Goal: Information Seeking & Learning: Learn about a topic

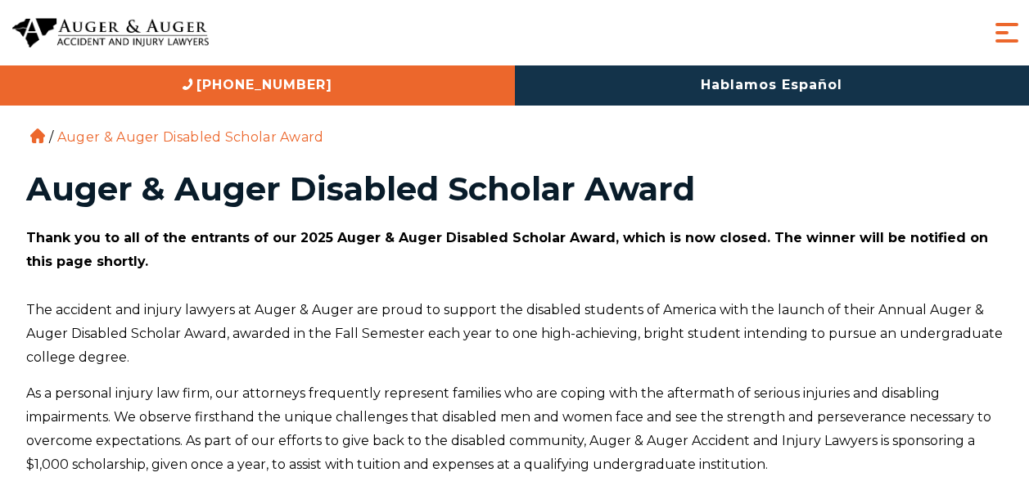
scroll to position [103, 0]
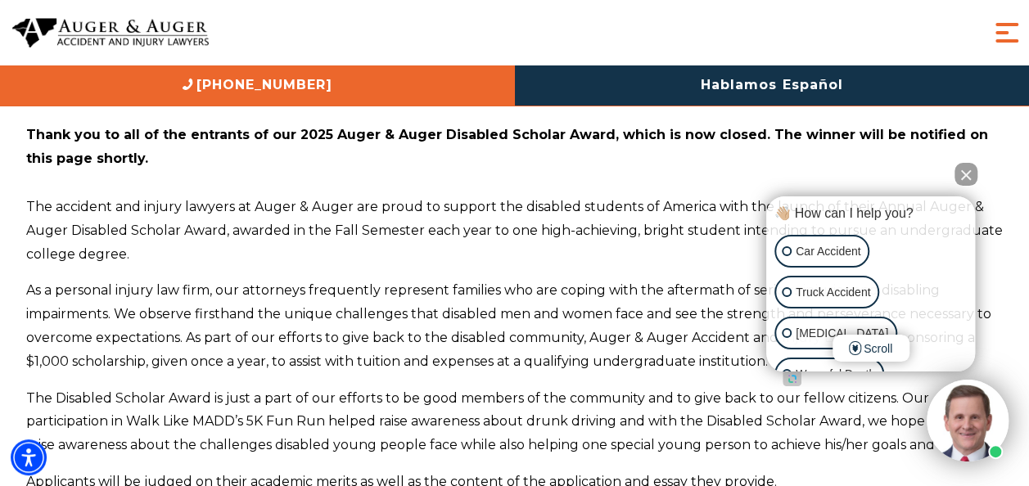
click at [959, 175] on button "Close Intaker Chat Widget" at bounding box center [965, 174] width 23 height 23
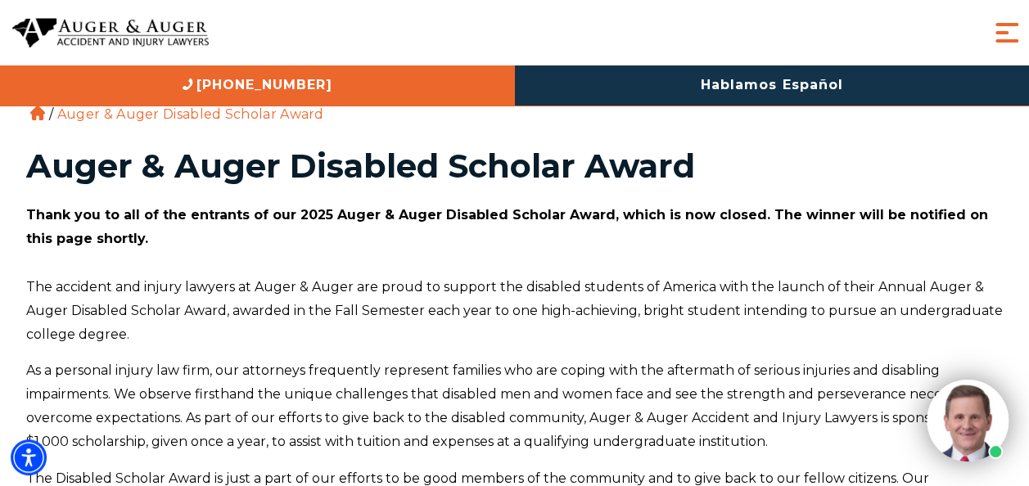
scroll to position [0, 0]
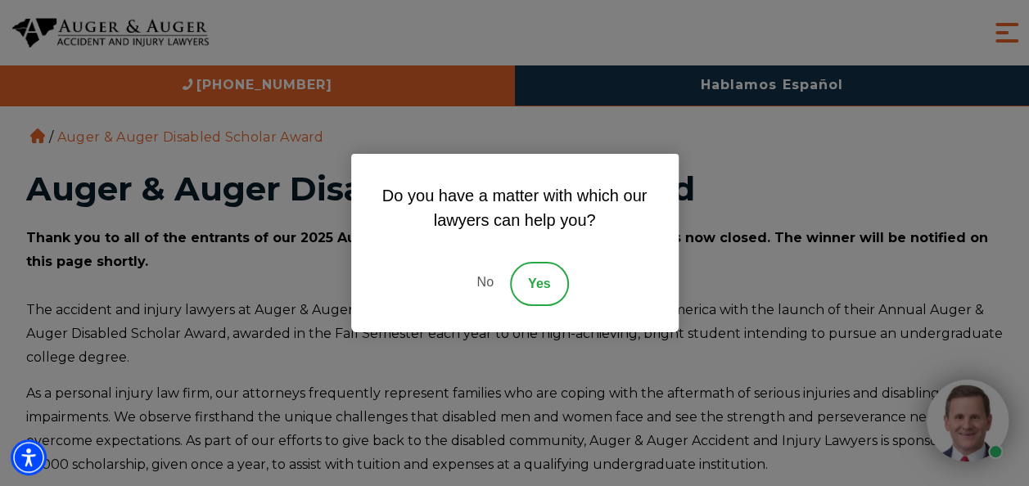
click at [491, 284] on link "No" at bounding box center [484, 284] width 49 height 44
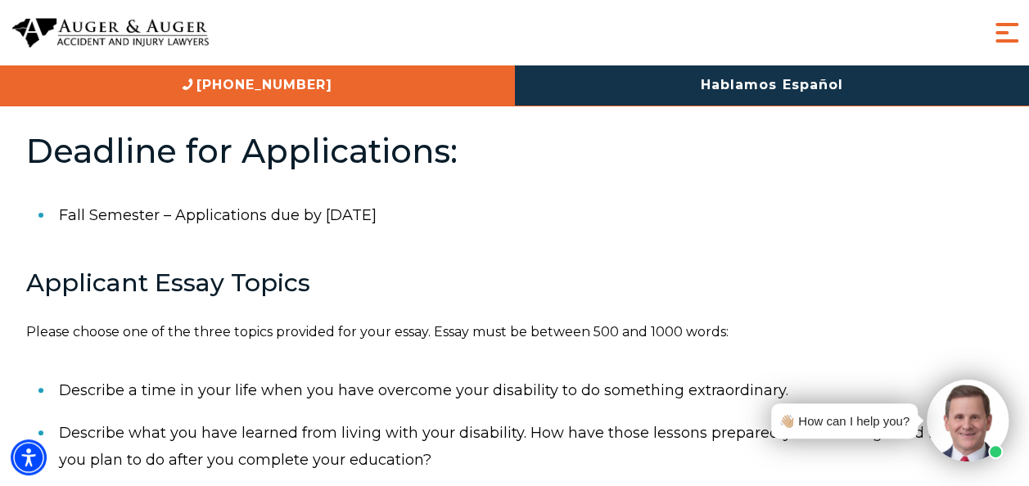
scroll to position [498, 0]
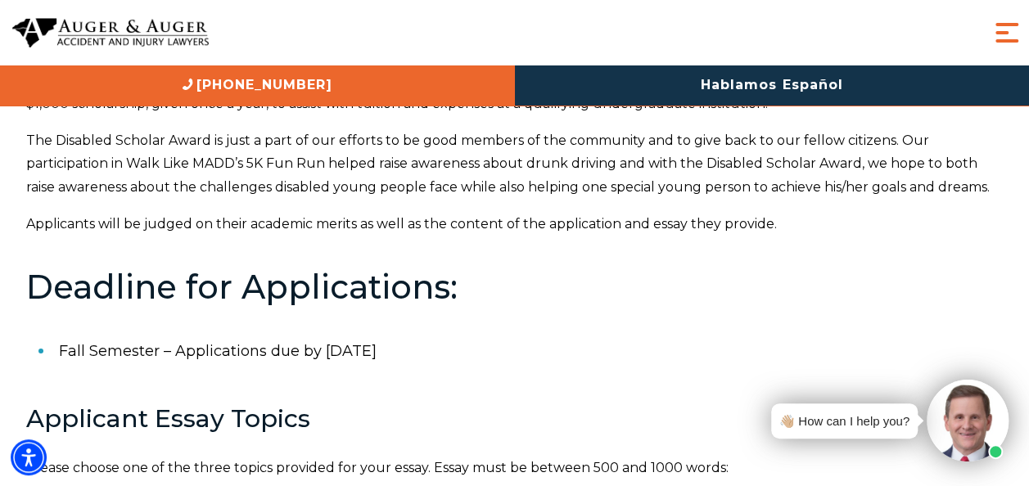
scroll to position [362, 0]
click at [586, 232] on p "Applicants will be judged on their academic merits as well as the content of th…" at bounding box center [514, 224] width 977 height 24
